Goal: Transaction & Acquisition: Obtain resource

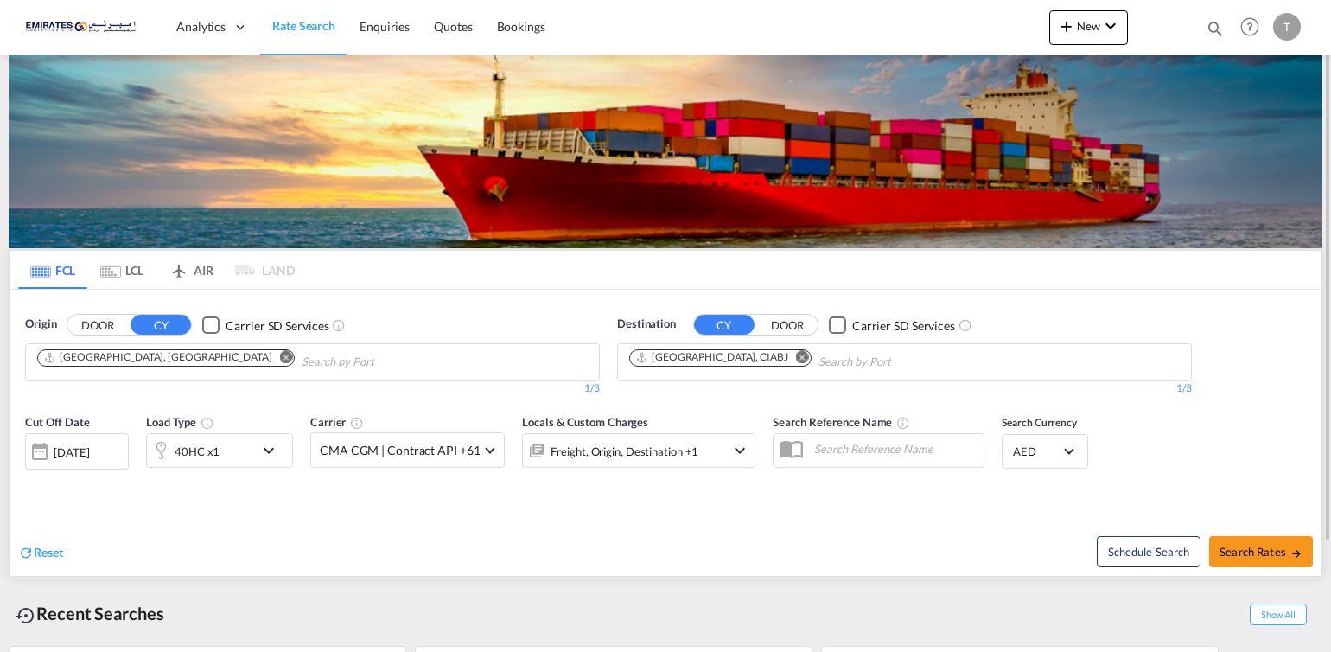
click at [785, 352] on button "Remove" at bounding box center [798, 358] width 26 height 17
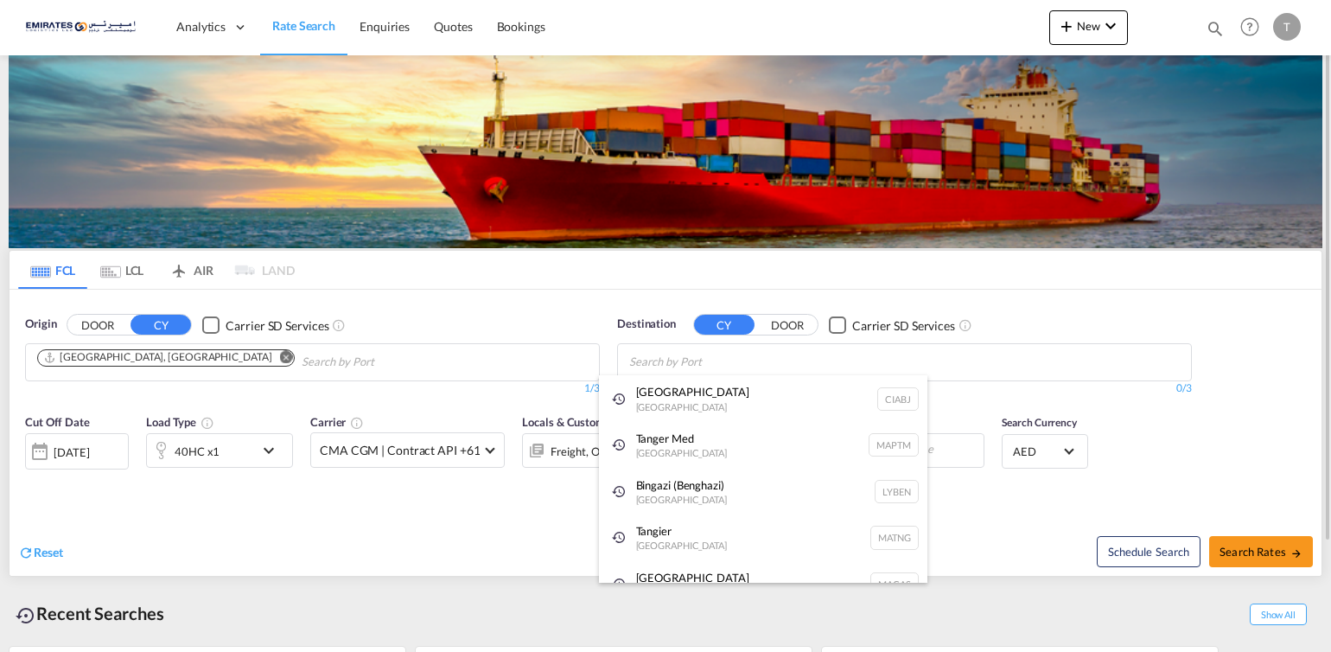
drag, startPoint x: 797, startPoint y: 413, endPoint x: 776, endPoint y: 556, distance: 144.1
click at [785, 487] on body "Analytics Dashboard Rate Search Enquiries Quotes Bookings" at bounding box center [665, 326] width 1331 height 652
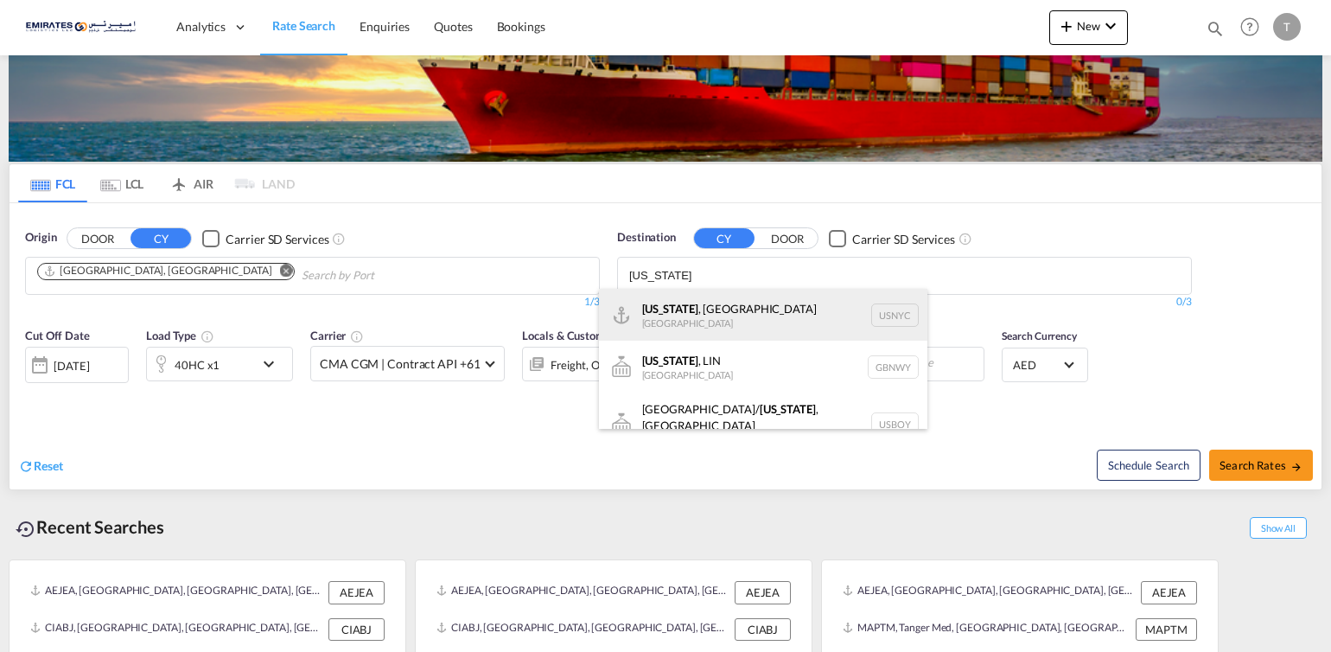
type input "[US_STATE]"
click at [693, 315] on div "[US_STATE] , [GEOGRAPHIC_DATA] [GEOGRAPHIC_DATA] USNYC" at bounding box center [763, 315] width 328 height 52
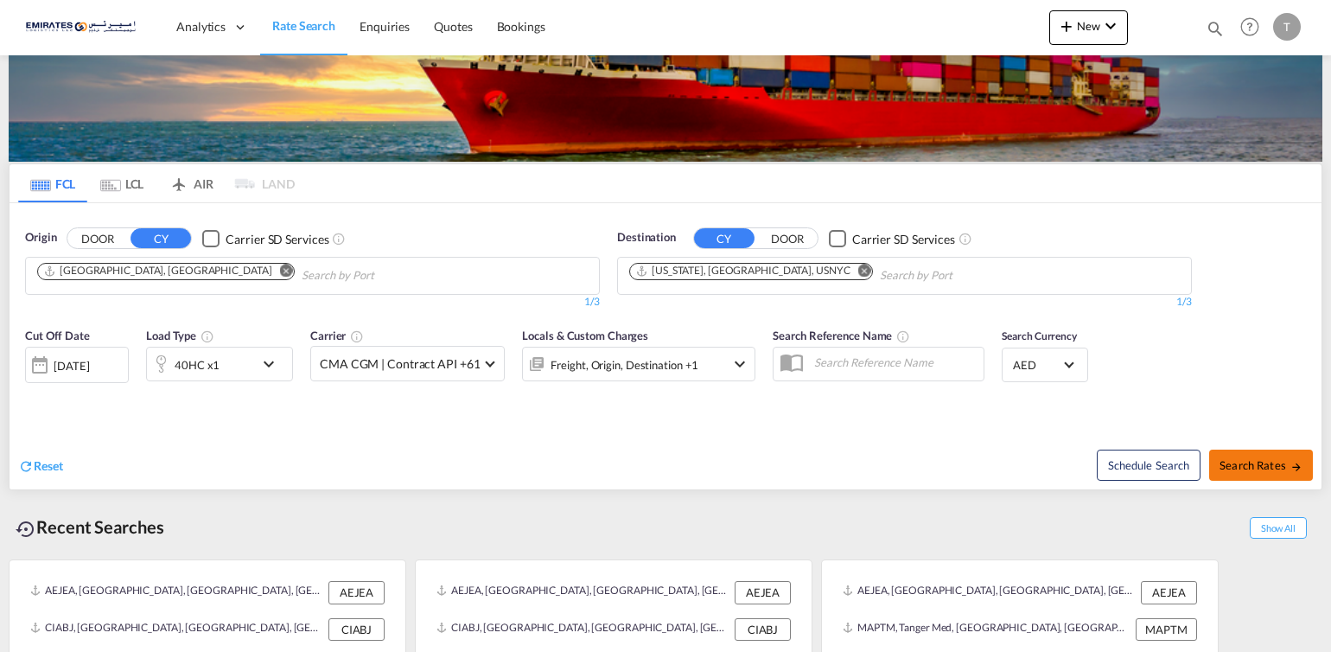
click at [1274, 466] on span "Search Rates" at bounding box center [1260, 465] width 83 height 14
type input "AEJEA to USNYC / [DATE]"
